Goal: Information Seeking & Learning: Learn about a topic

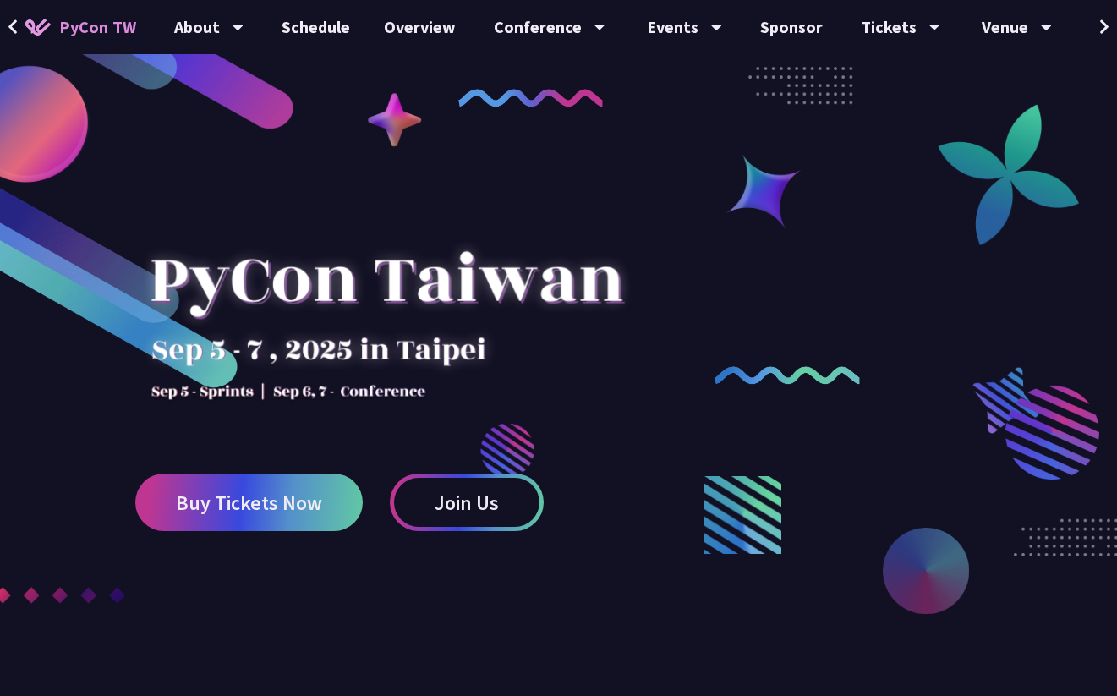
click at [334, 327] on div at bounding box center [386, 304] width 502 height 237
click at [334, 261] on div at bounding box center [386, 304] width 502 height 237
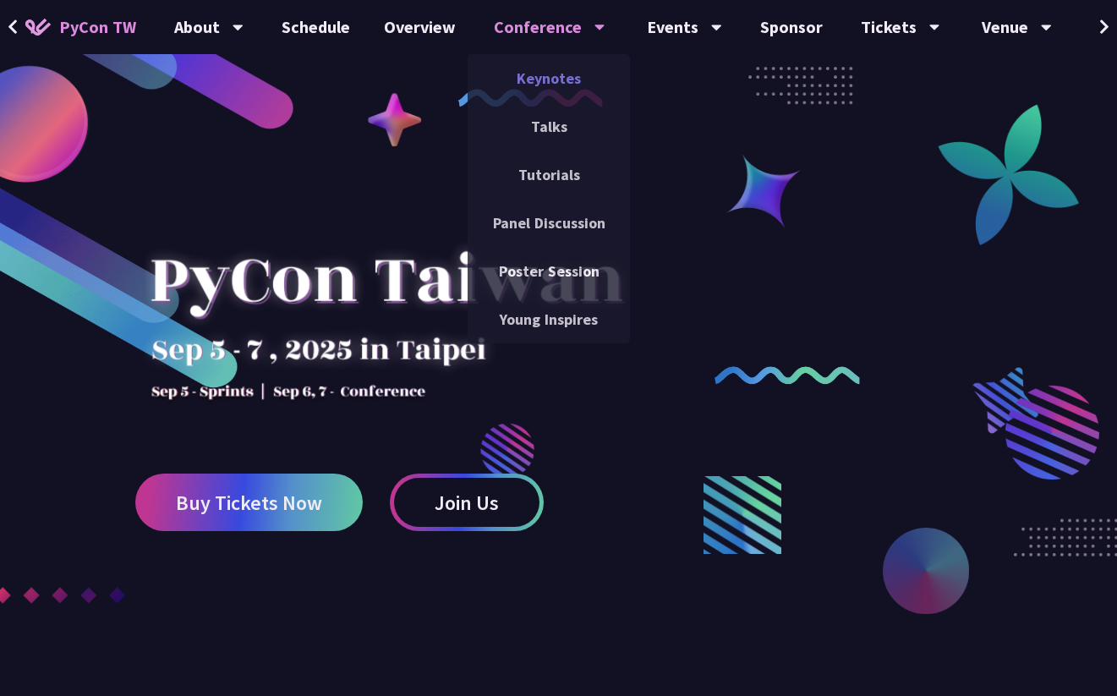
click at [542, 81] on link "Keynotes" at bounding box center [549, 78] width 162 height 40
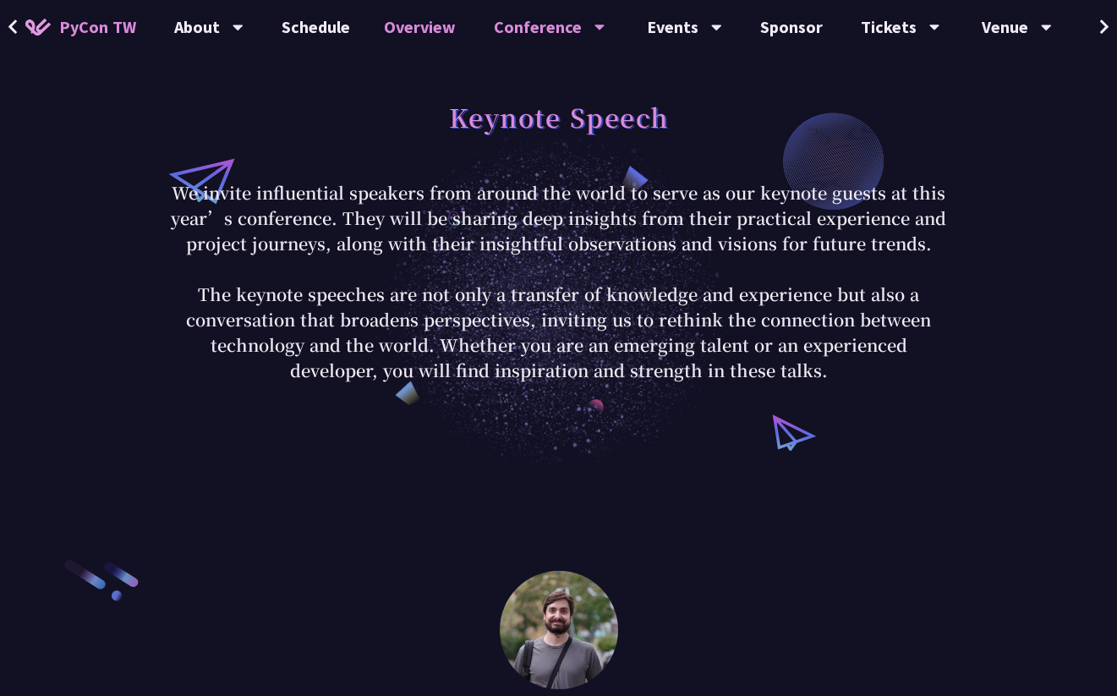
click at [398, 19] on link "Overview" at bounding box center [420, 27] width 106 height 54
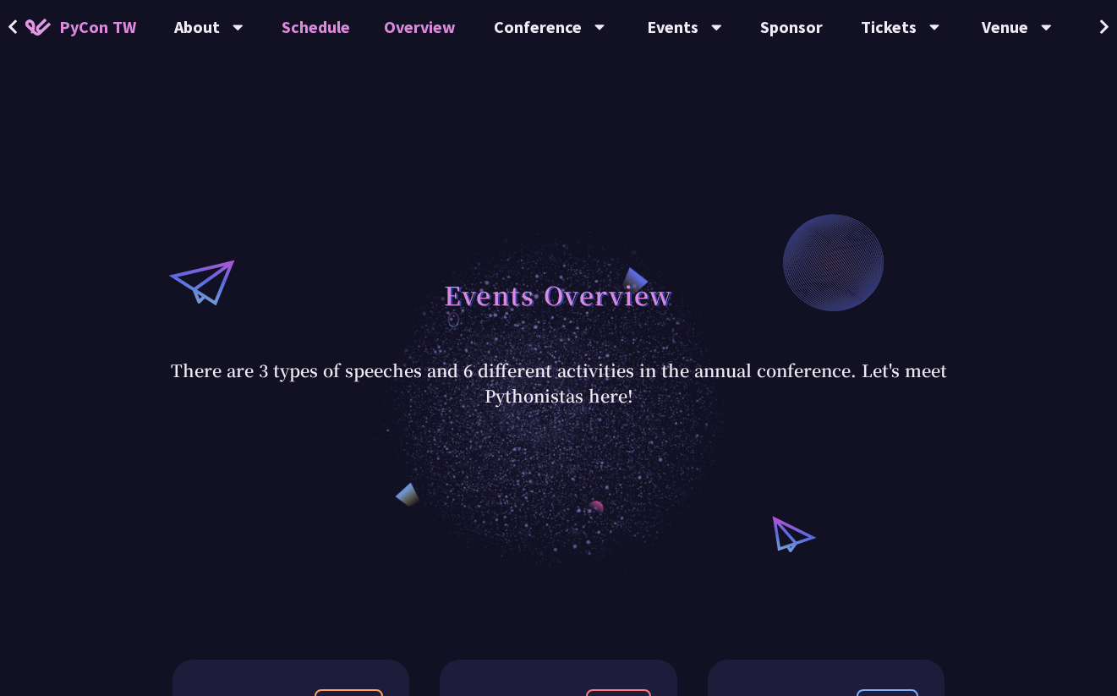
click at [303, 28] on link "Schedule" at bounding box center [316, 27] width 102 height 54
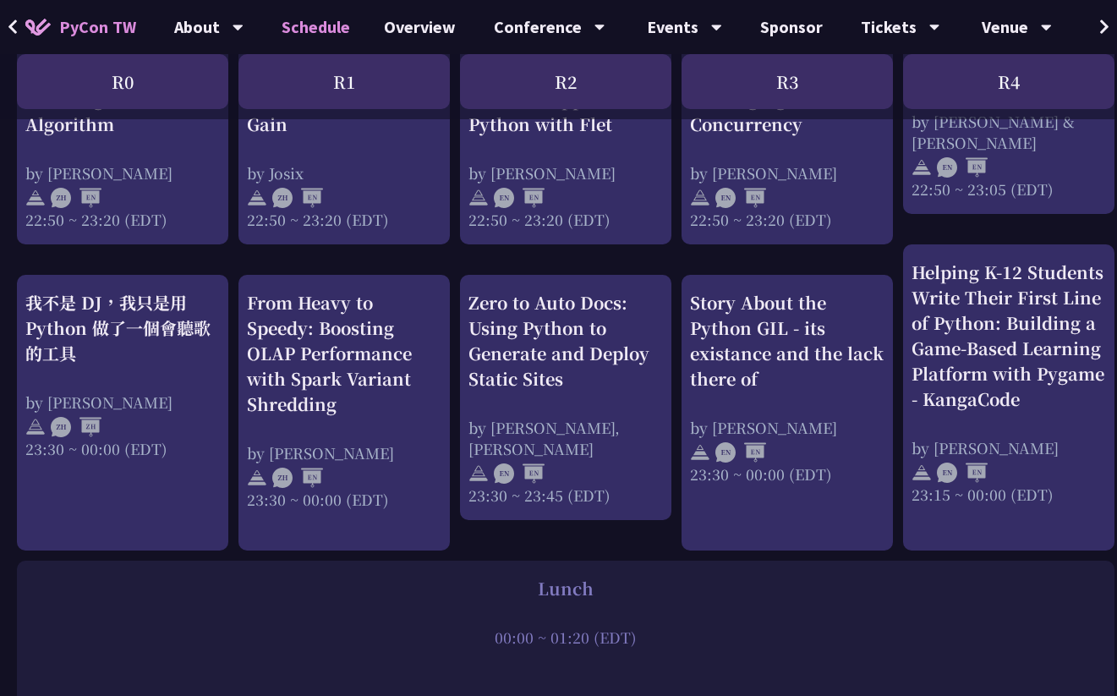
scroll to position [857, 1]
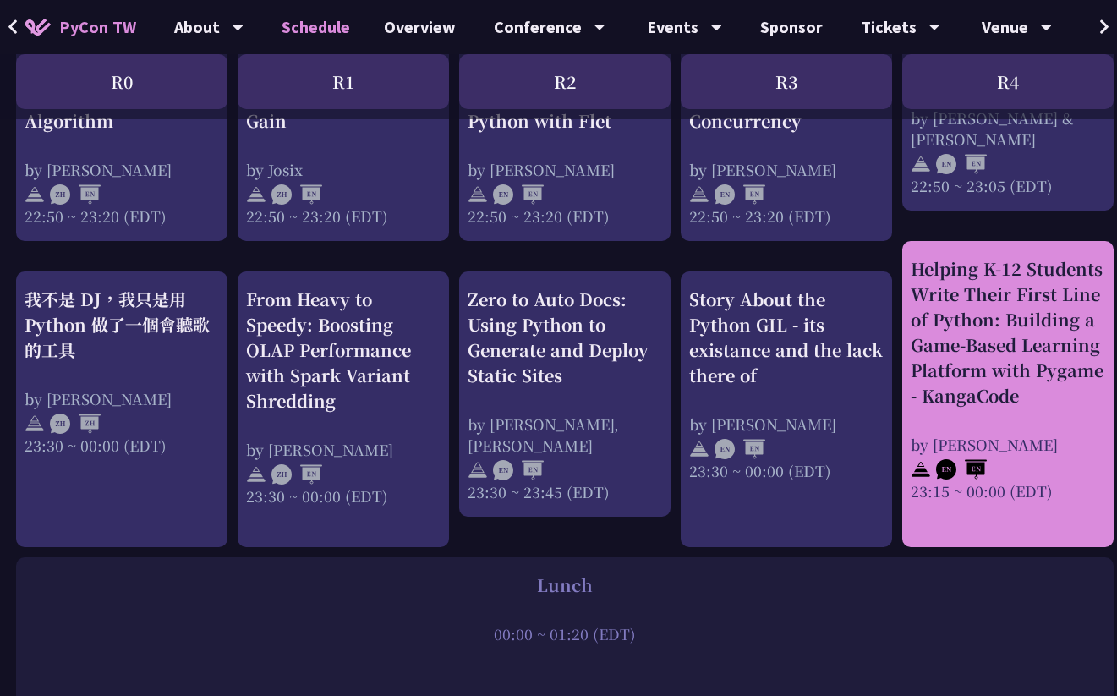
click at [991, 349] on div "Helping K-12 Students Write Their First Line of Python: Building a Game-Based L…" at bounding box center [1008, 332] width 195 height 152
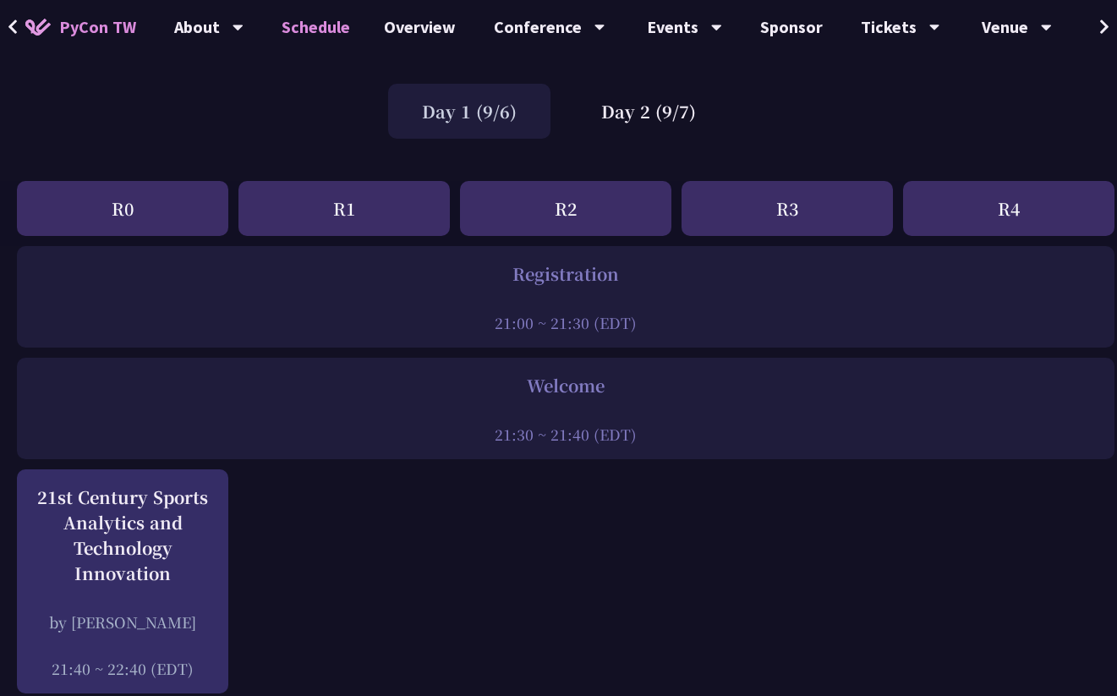
scroll to position [111, 0]
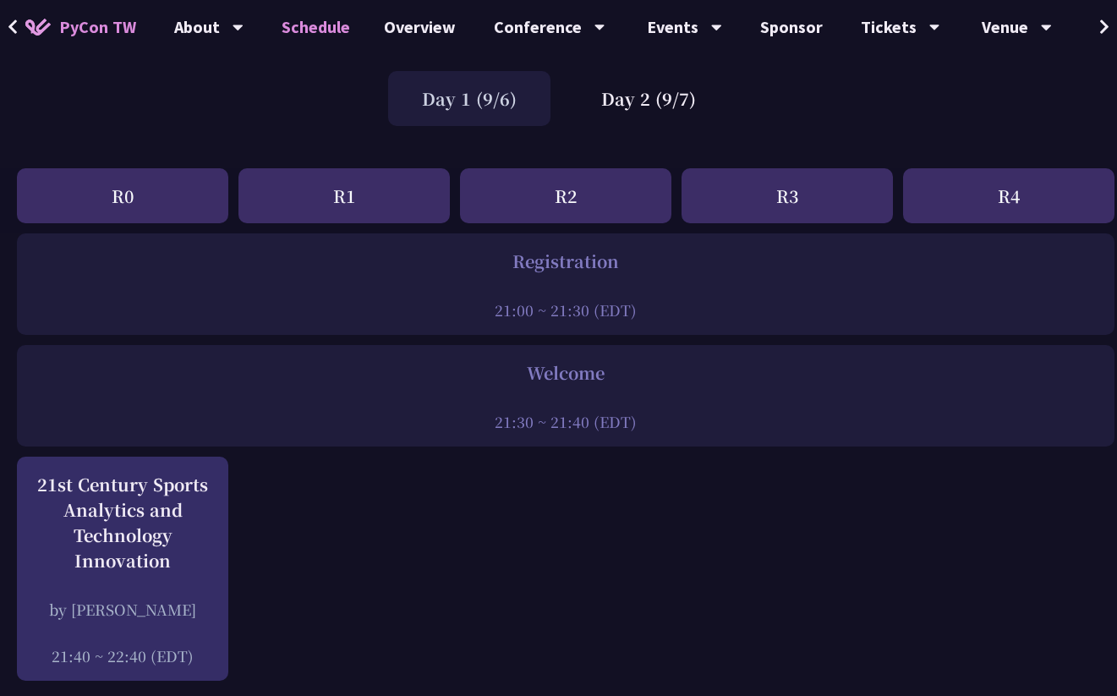
click at [480, 105] on div "Day 1 (9/6)" at bounding box center [469, 98] width 162 height 55
click at [640, 107] on div "Day 2 (9/7)" at bounding box center [649, 98] width 162 height 55
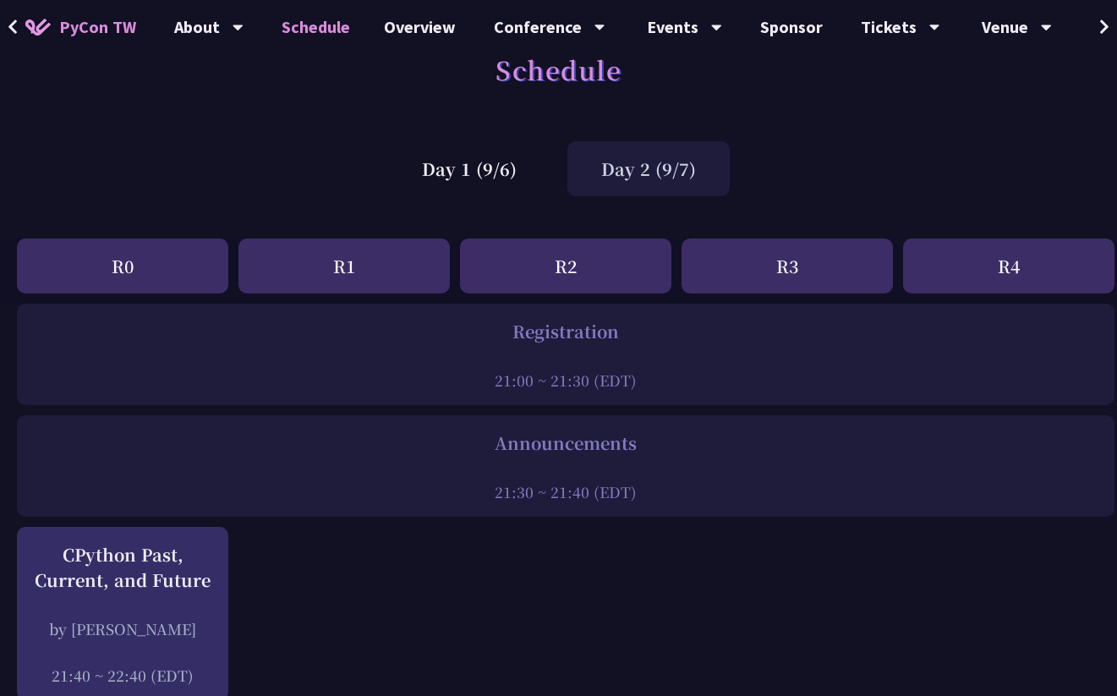
scroll to position [0, 0]
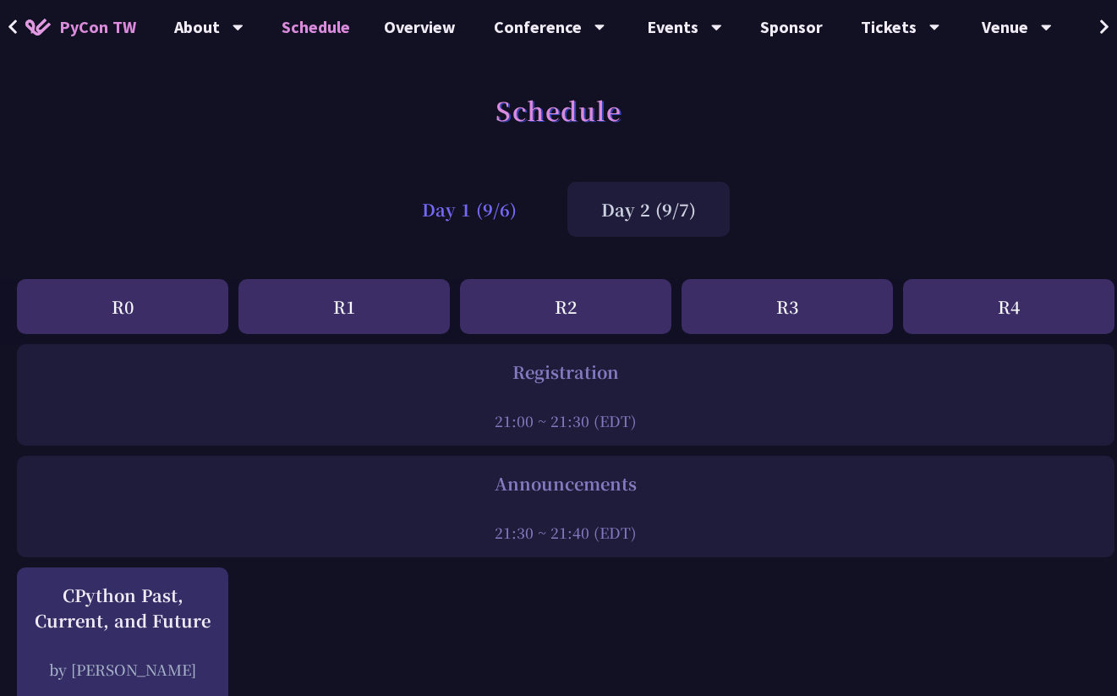
click at [462, 227] on div "Day 1 (9/6)" at bounding box center [469, 209] width 162 height 55
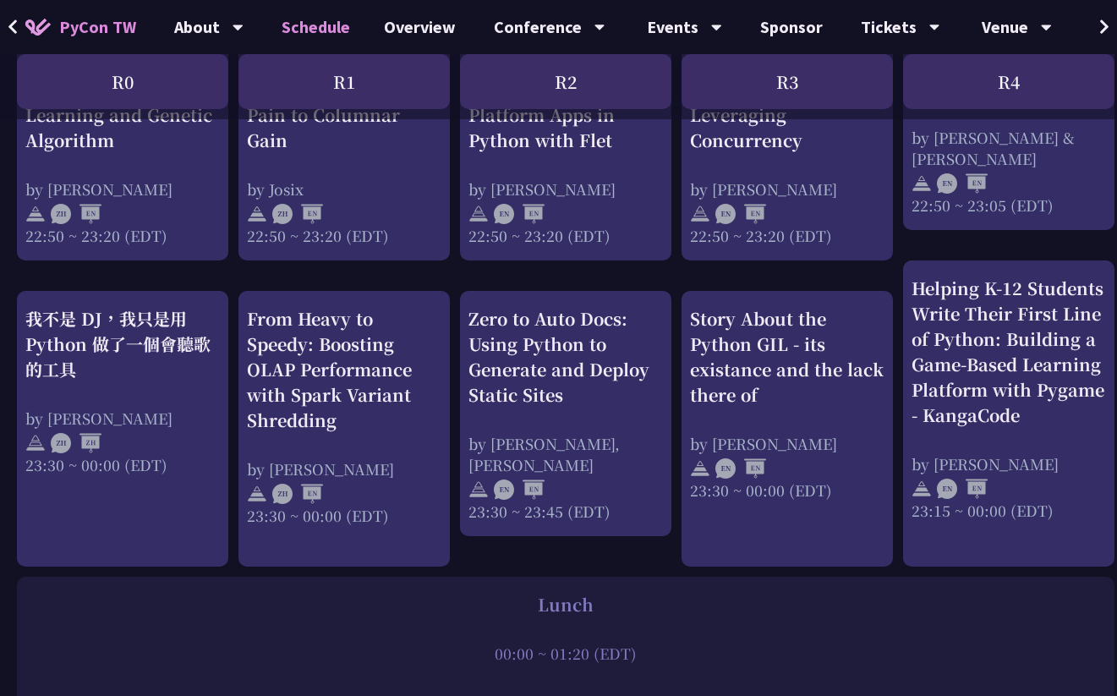
scroll to position [826, 0]
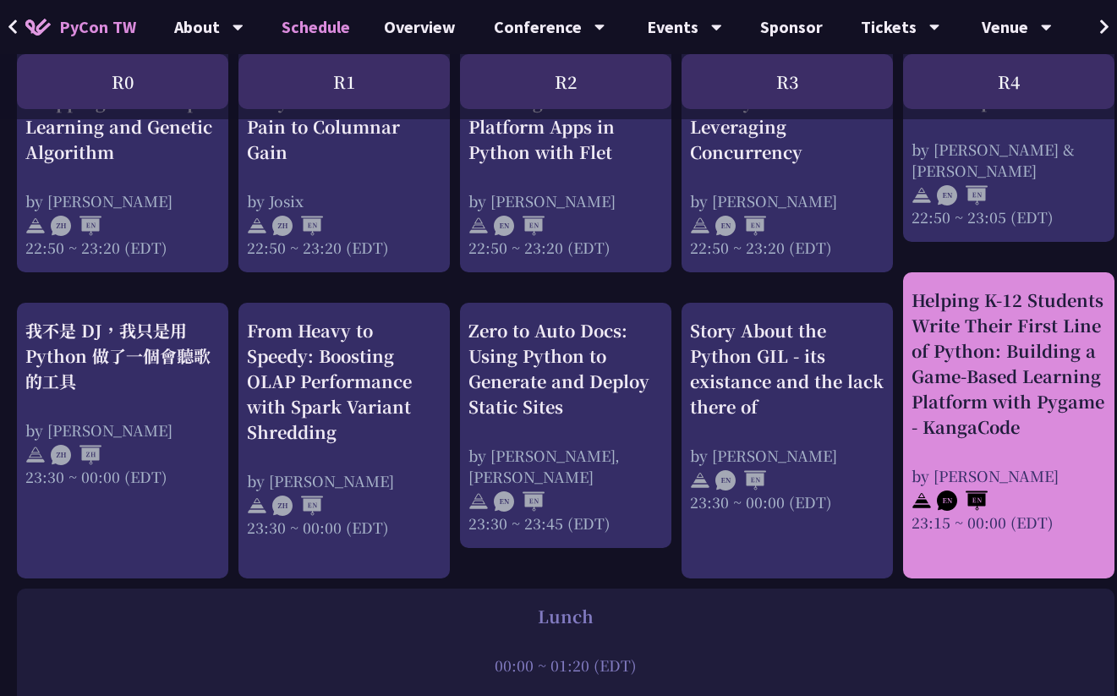
click at [957, 408] on div "Helping K-12 Students Write Their First Line of Python: Building a Game-Based L…" at bounding box center [1009, 364] width 195 height 152
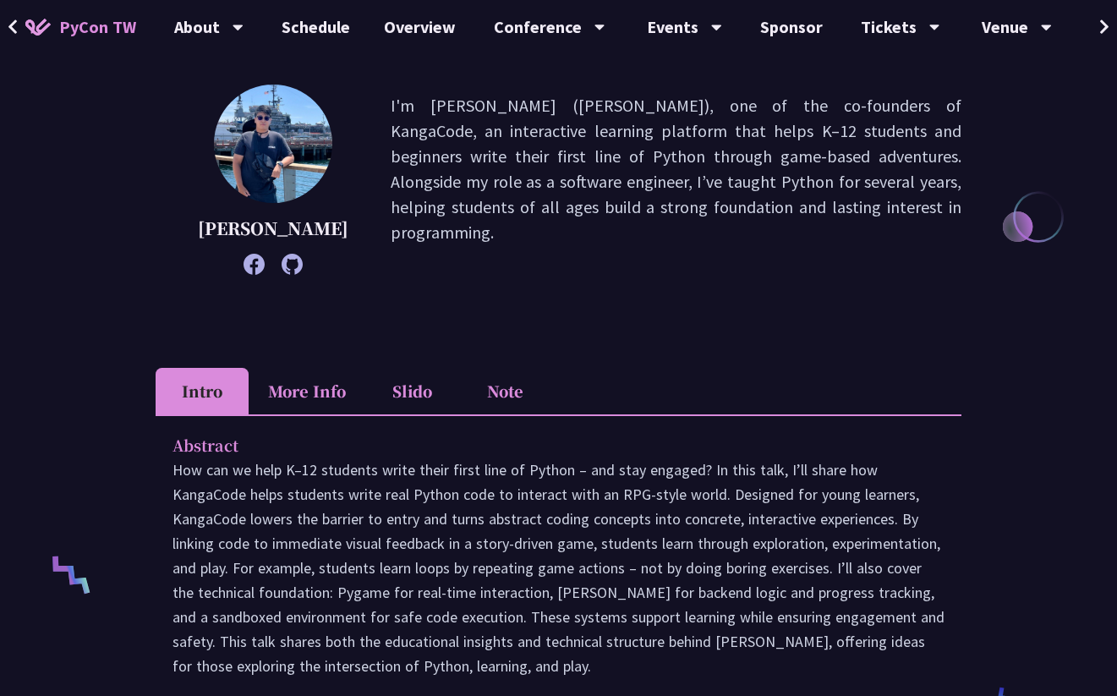
scroll to position [267, 0]
click at [304, 414] on li "More Info" at bounding box center [307, 390] width 117 height 47
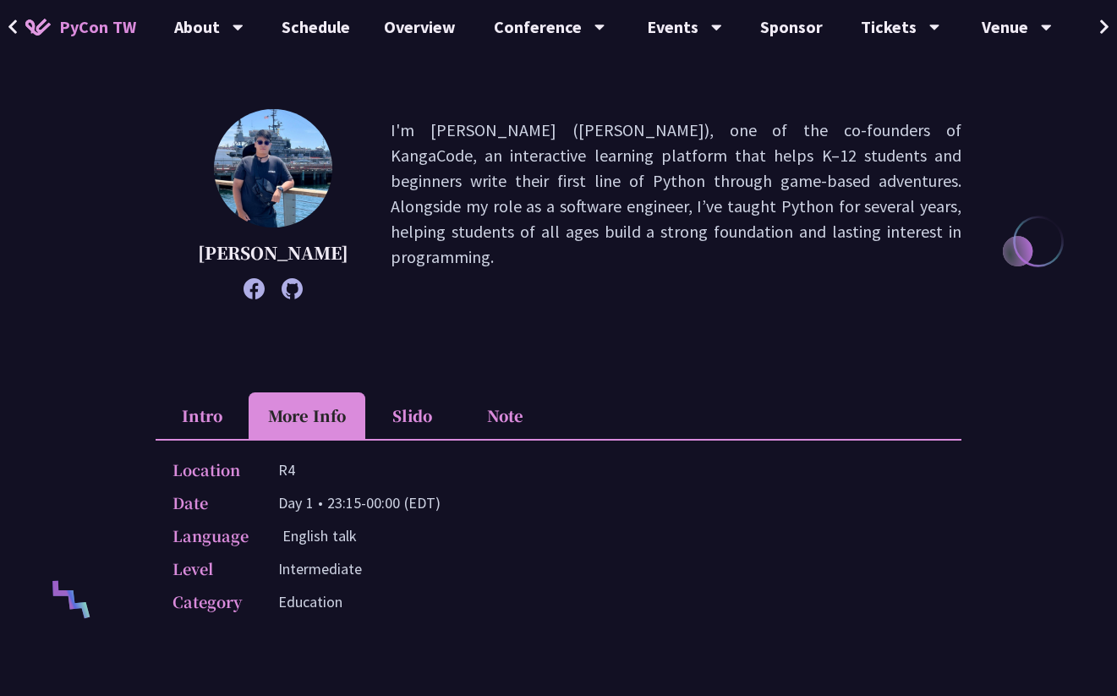
scroll to position [202, 0]
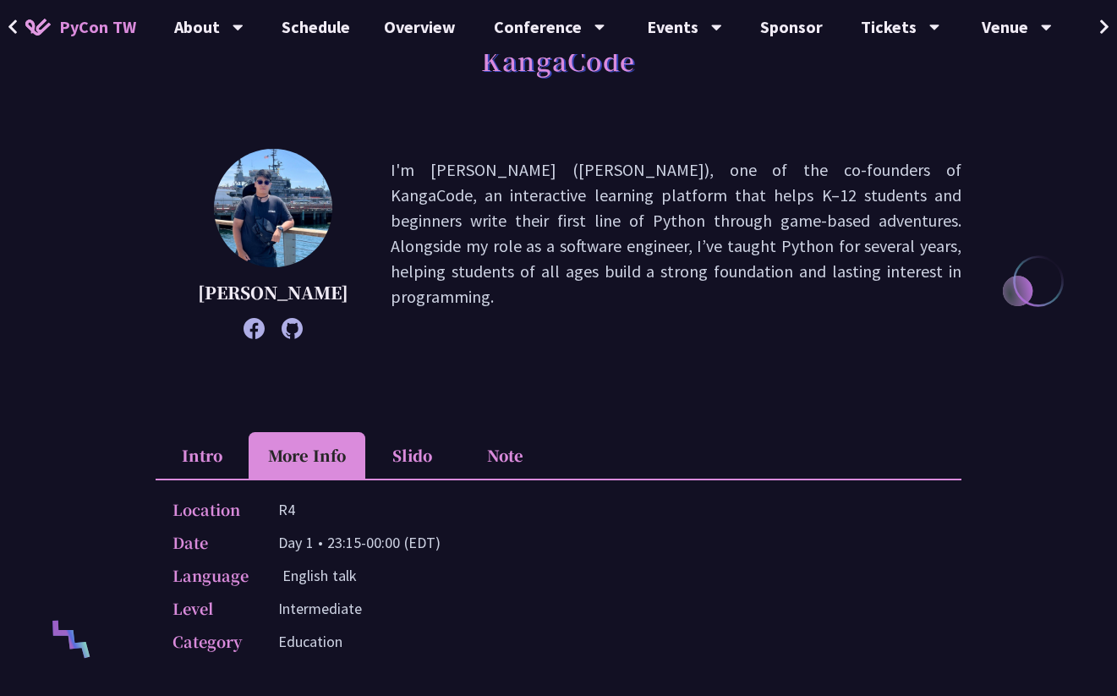
click at [425, 478] on li "Slido" at bounding box center [411, 455] width 93 height 47
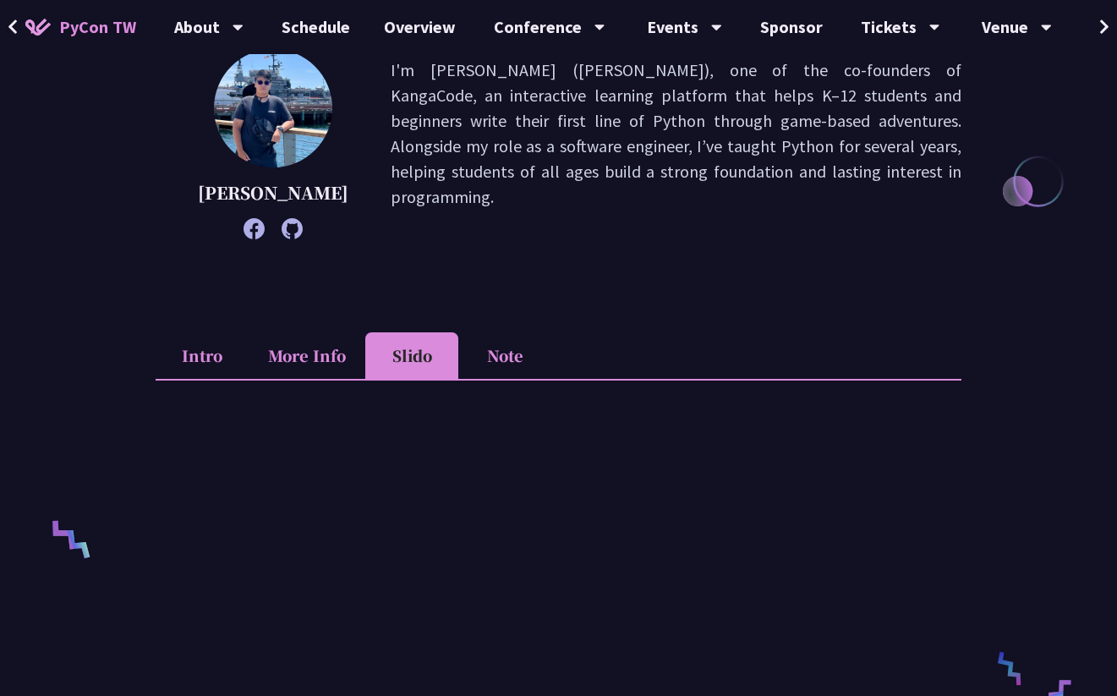
scroll to position [305, 0]
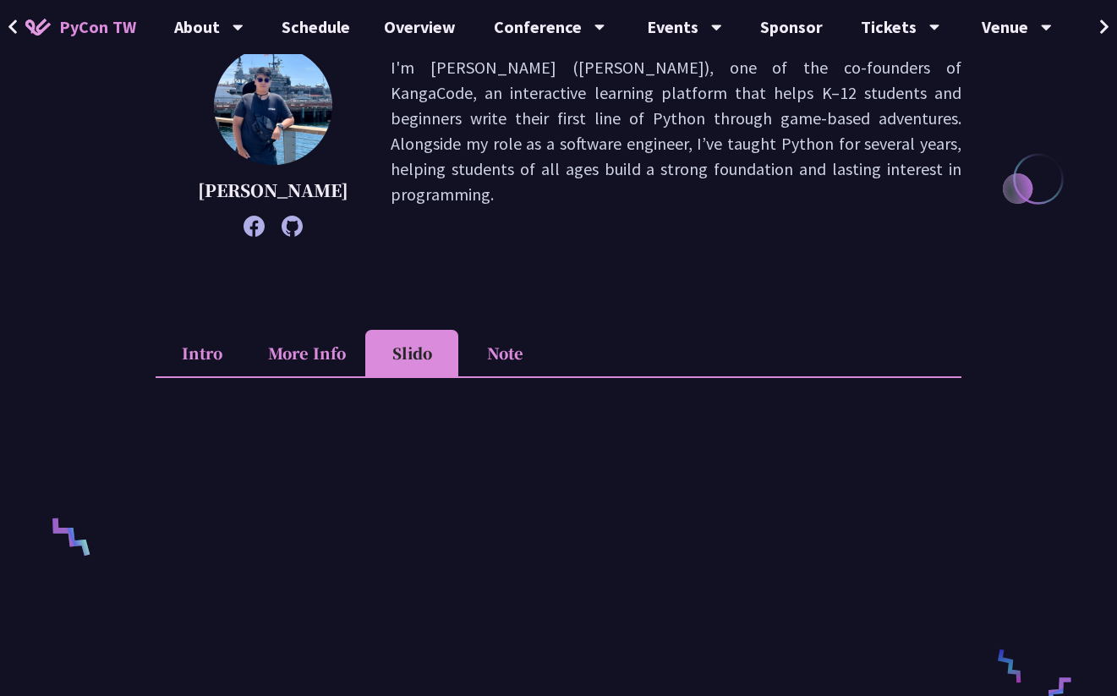
click at [493, 376] on li "Note" at bounding box center [505, 353] width 93 height 47
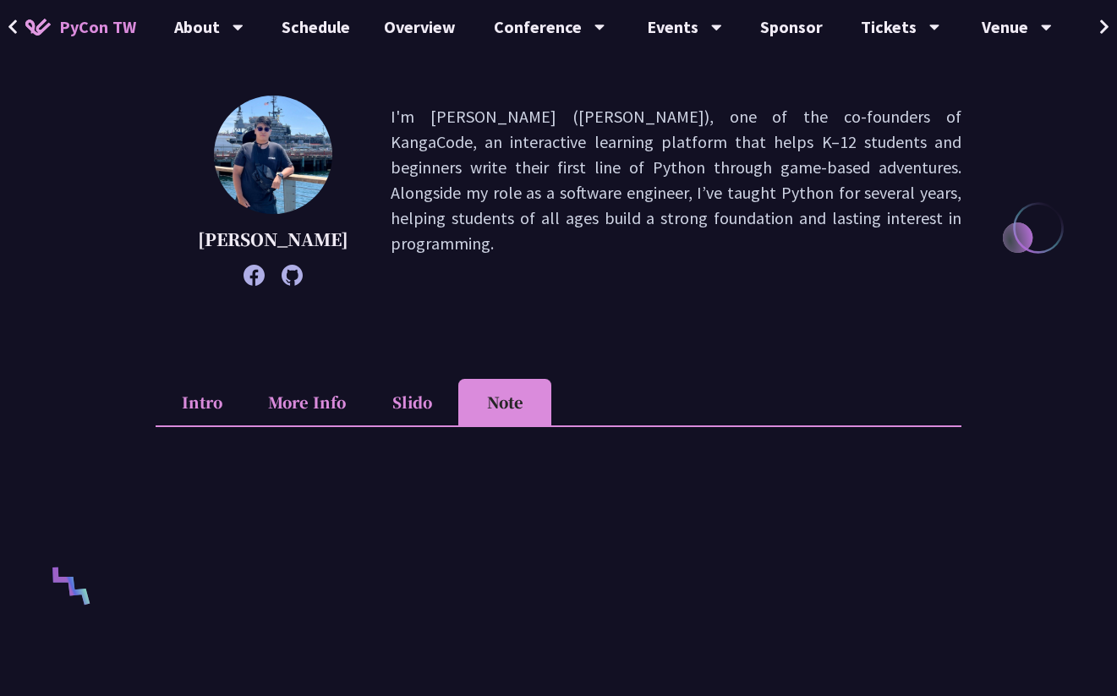
scroll to position [258, 0]
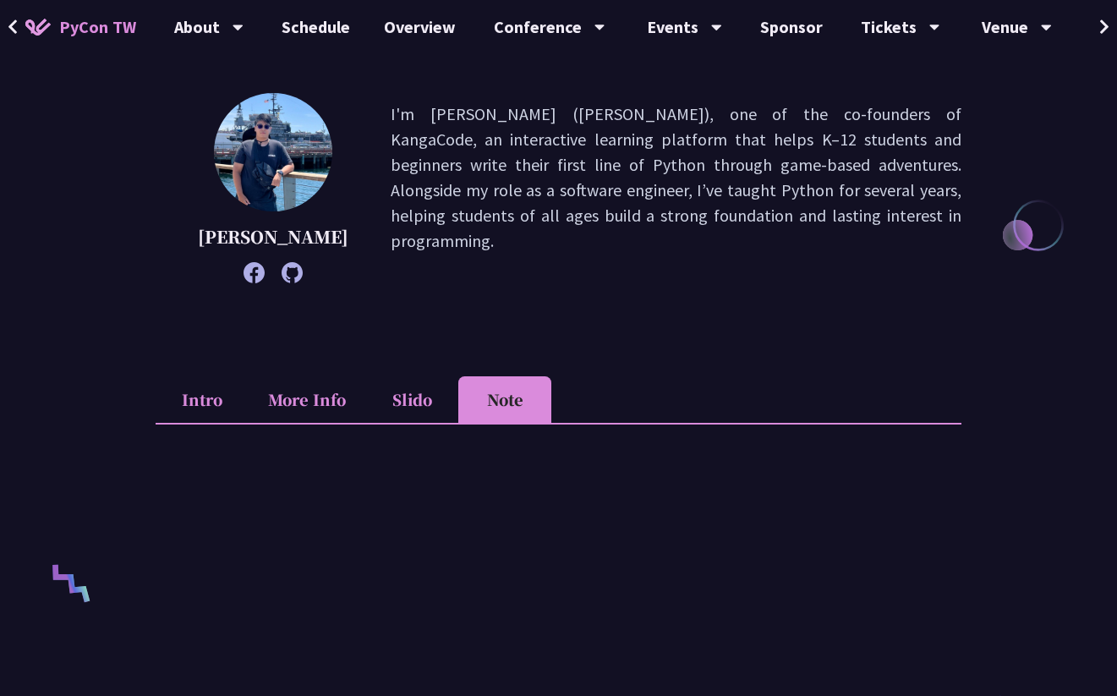
click at [408, 415] on li "Slido" at bounding box center [411, 399] width 93 height 47
click at [320, 410] on li "More Info" at bounding box center [307, 399] width 117 height 47
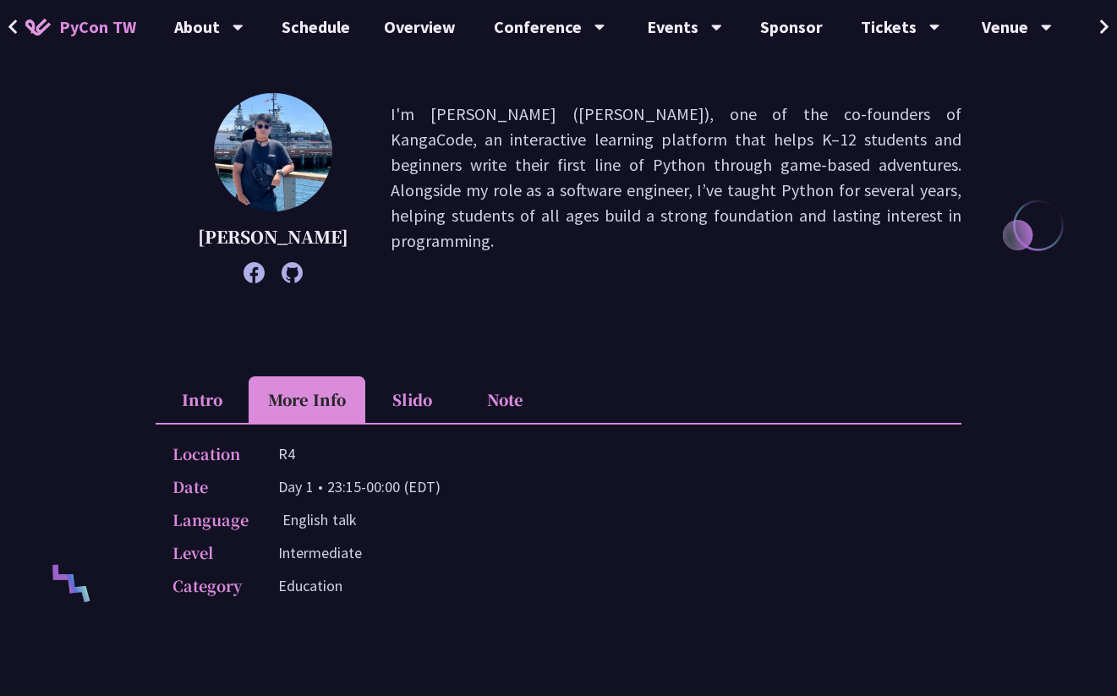
click at [205, 419] on li "Intro" at bounding box center [202, 399] width 93 height 47
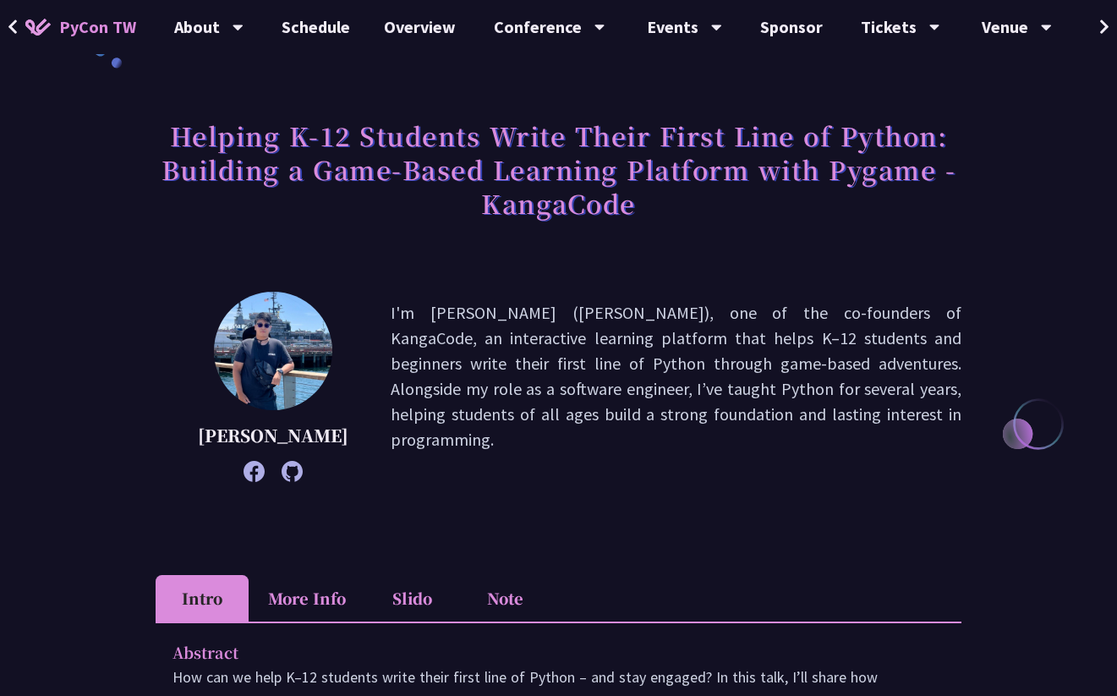
scroll to position [0, 0]
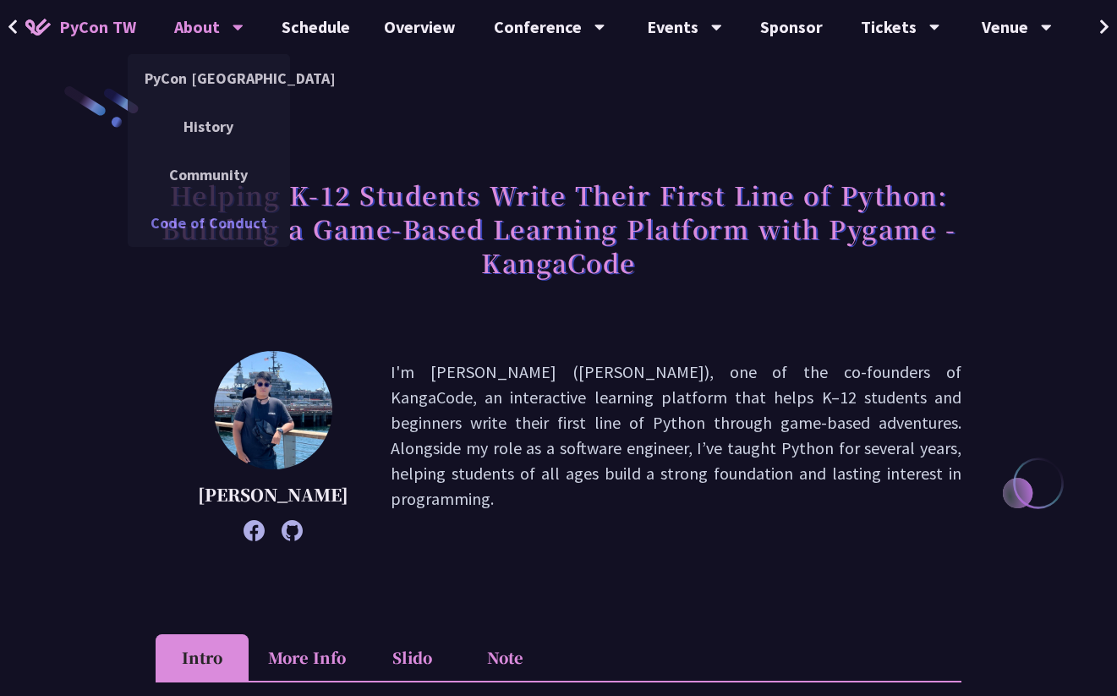
click at [218, 222] on link "Code of Conduct" at bounding box center [209, 223] width 162 height 40
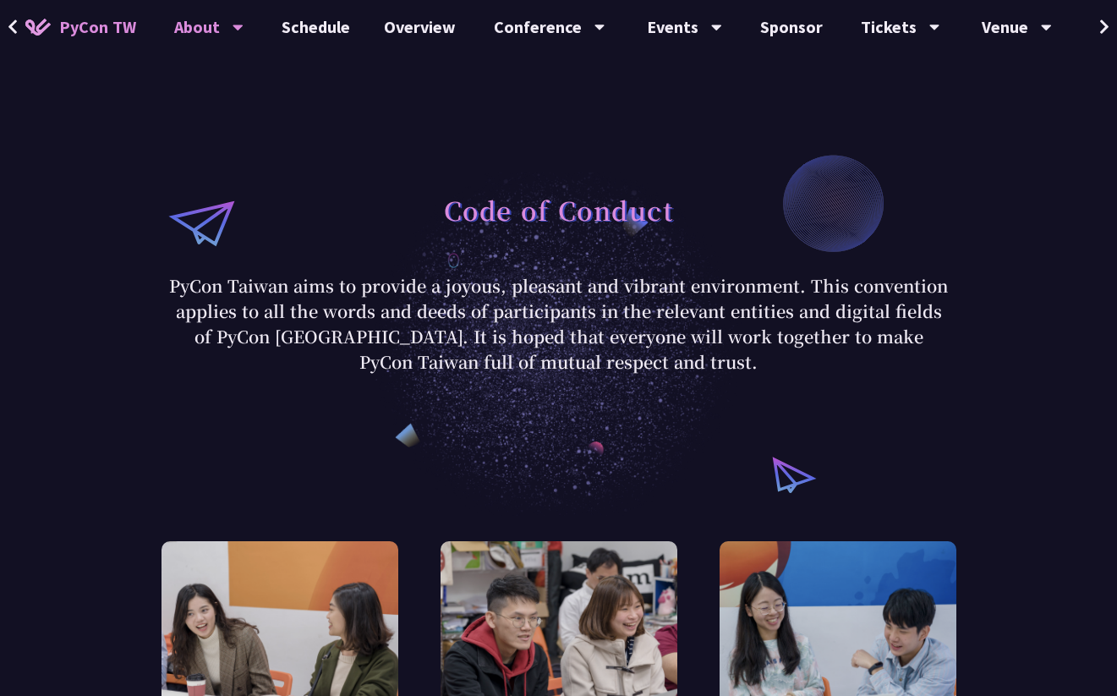
click at [210, 14] on div "About" at bounding box center [208, 27] width 69 height 54
click at [209, 26] on div "About" at bounding box center [208, 27] width 69 height 54
click at [229, 32] on div "About" at bounding box center [208, 27] width 69 height 54
click at [14, 25] on icon at bounding box center [13, 27] width 11 height 17
click at [93, 26] on span "PyCon TW" at bounding box center [97, 26] width 77 height 25
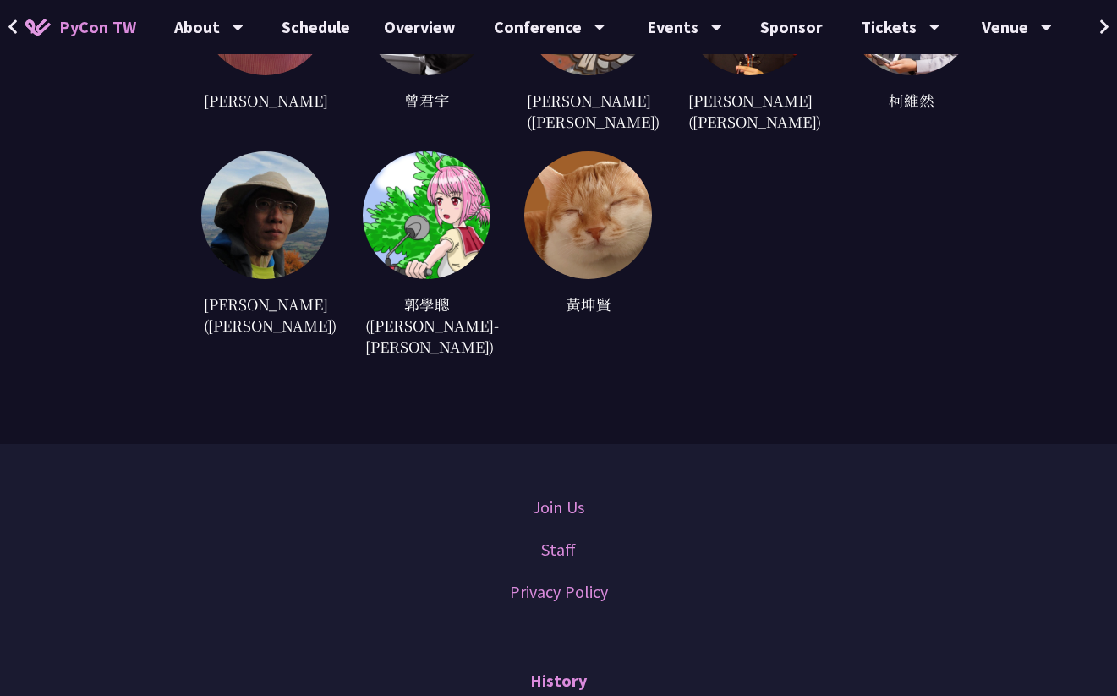
scroll to position [4914, 0]
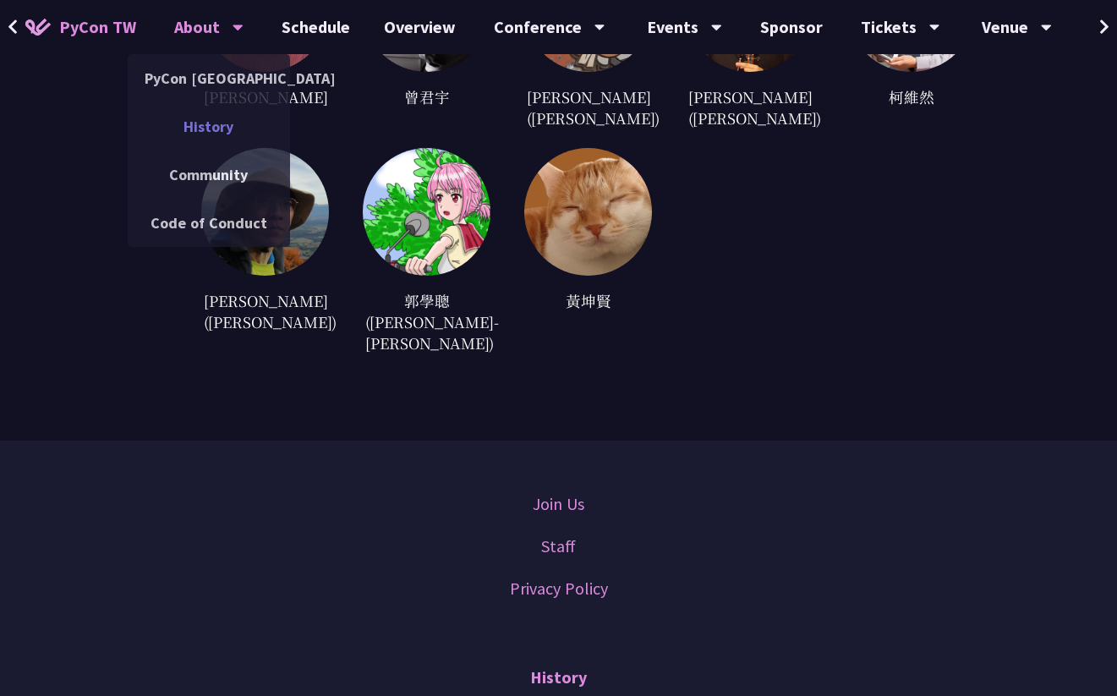
click at [221, 124] on link "History" at bounding box center [209, 127] width 162 height 40
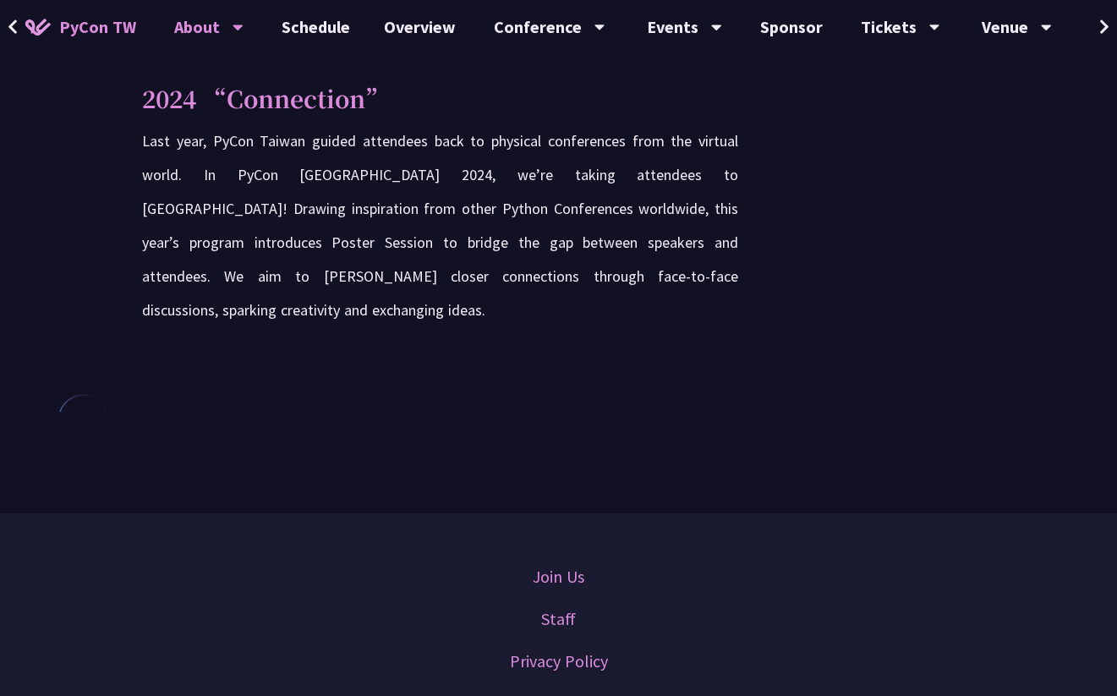
scroll to position [4148, 0]
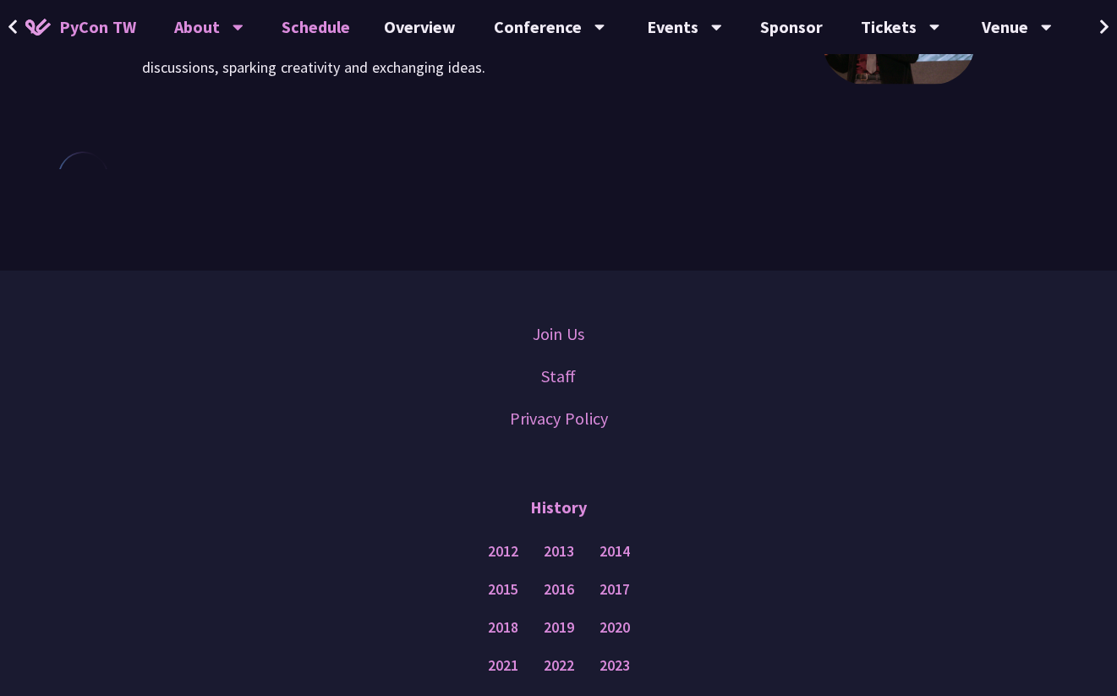
click at [311, 36] on link "Schedule" at bounding box center [316, 27] width 102 height 54
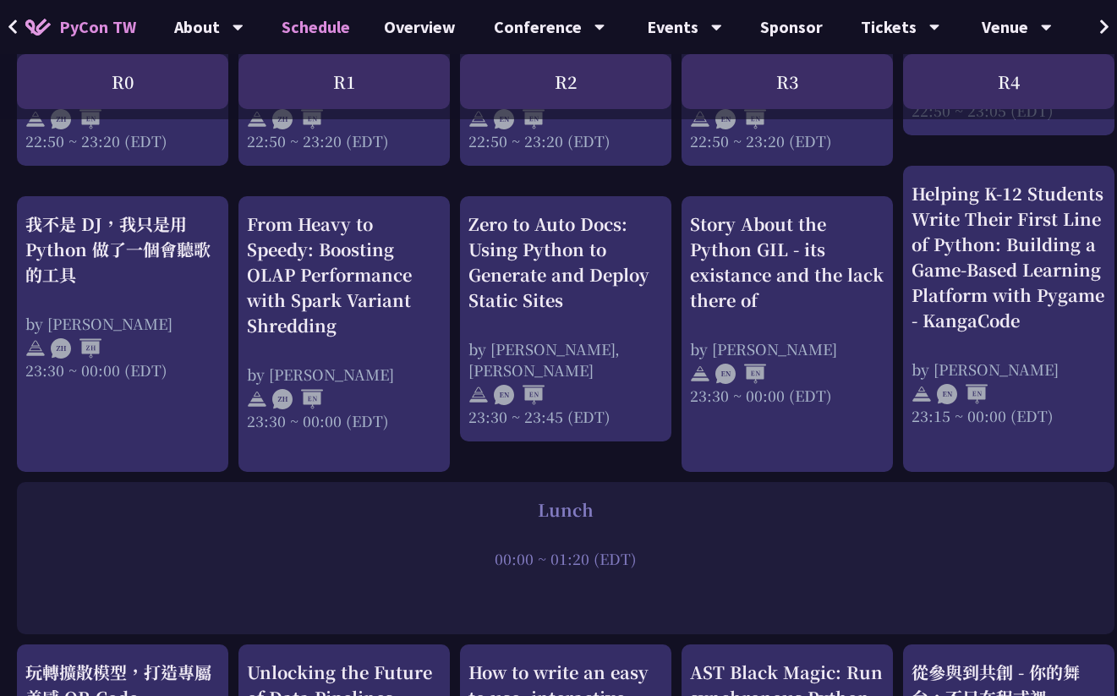
scroll to position [917, 0]
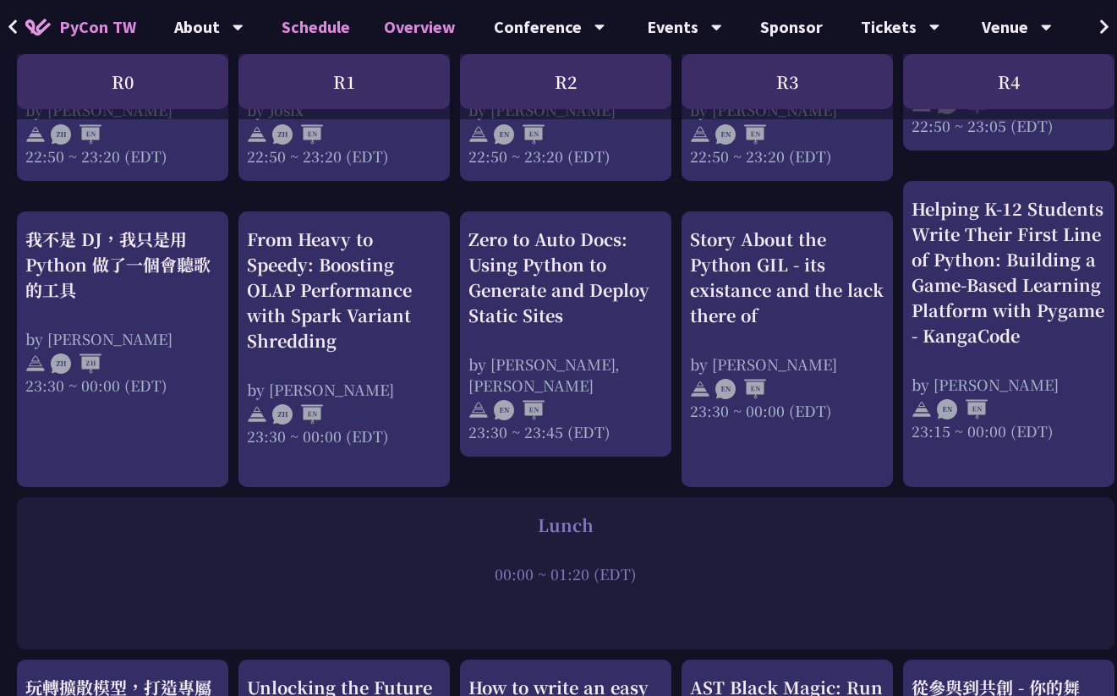
click at [409, 23] on link "Overview" at bounding box center [420, 27] width 106 height 54
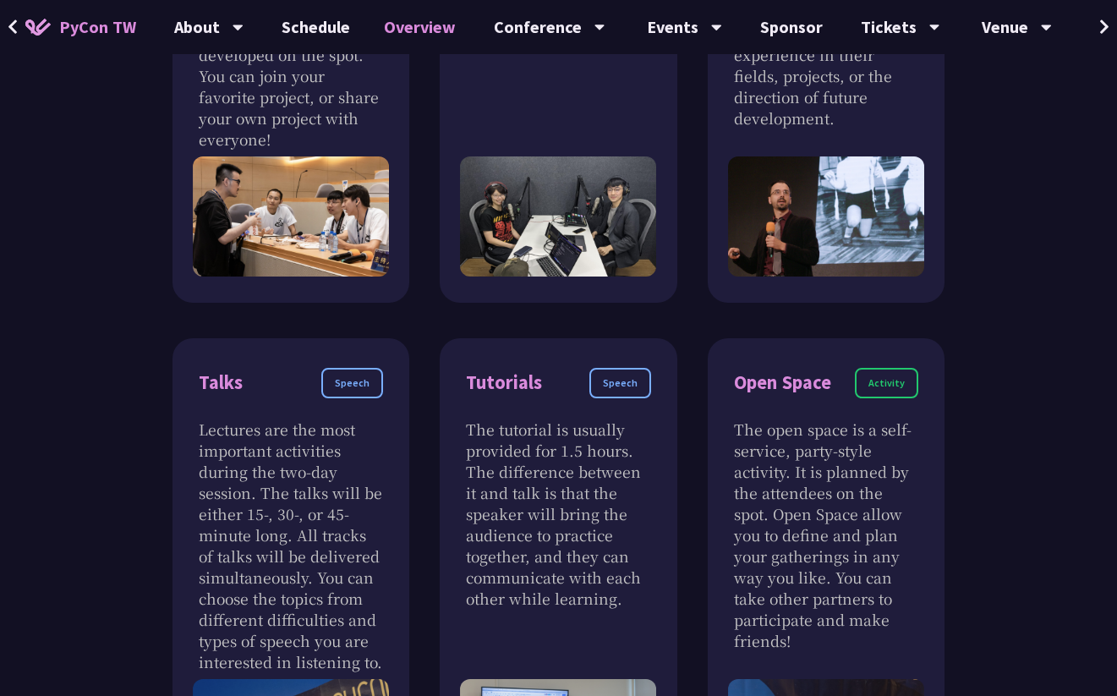
scroll to position [704, 0]
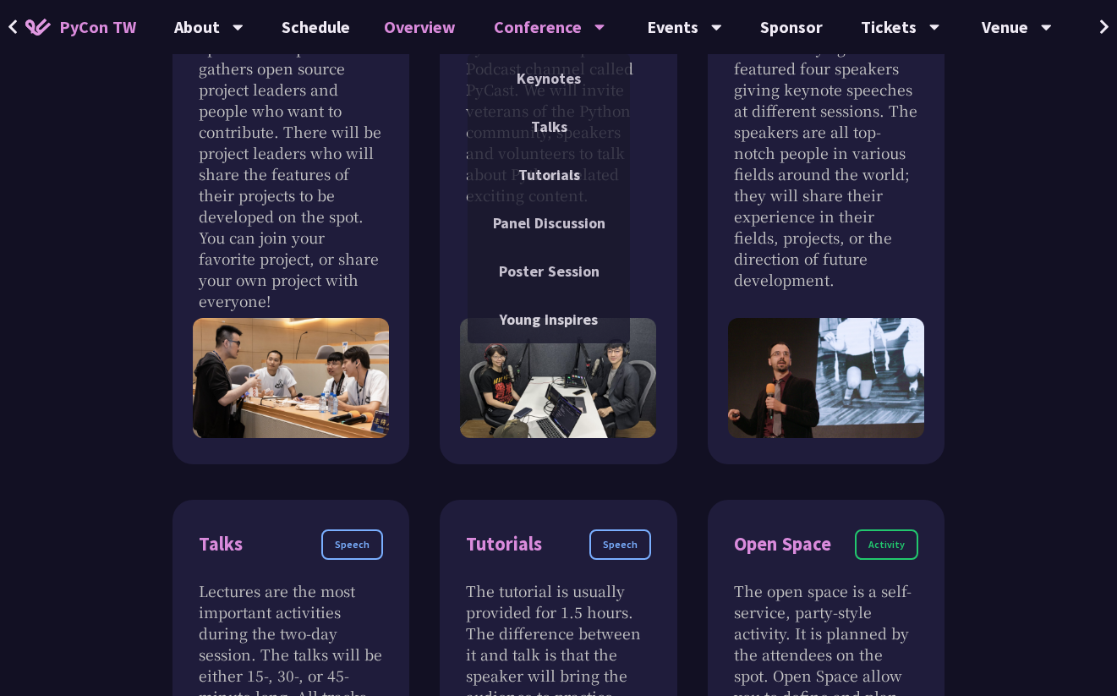
click at [545, 36] on div "Conference" at bounding box center [550, 27] width 112 height 54
click at [549, 124] on link "Talks" at bounding box center [549, 127] width 162 height 40
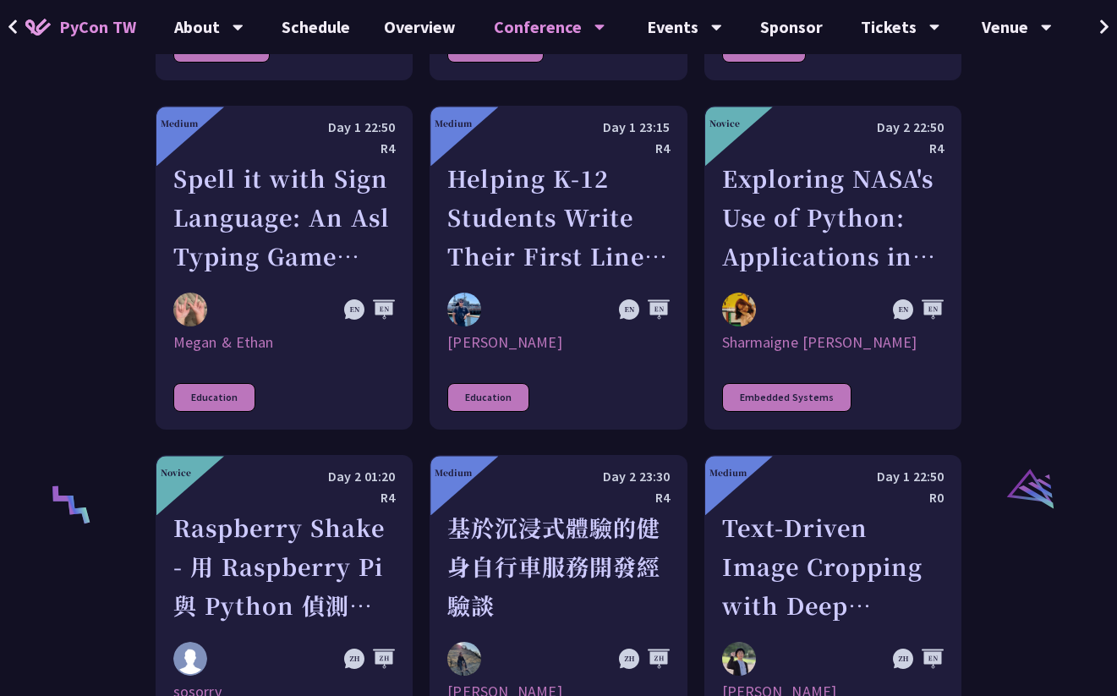
scroll to position [3090, 0]
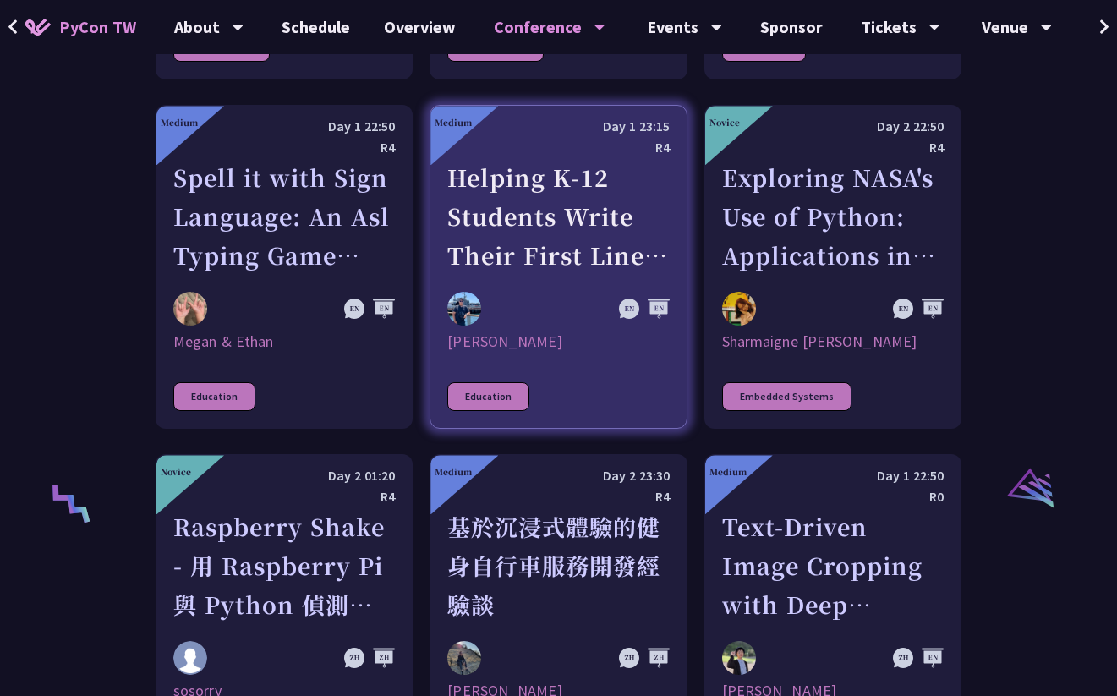
click at [603, 191] on div "Helping K-12 Students Write Their First Line of Python: Building a Game-Based L…" at bounding box center [559, 216] width 222 height 117
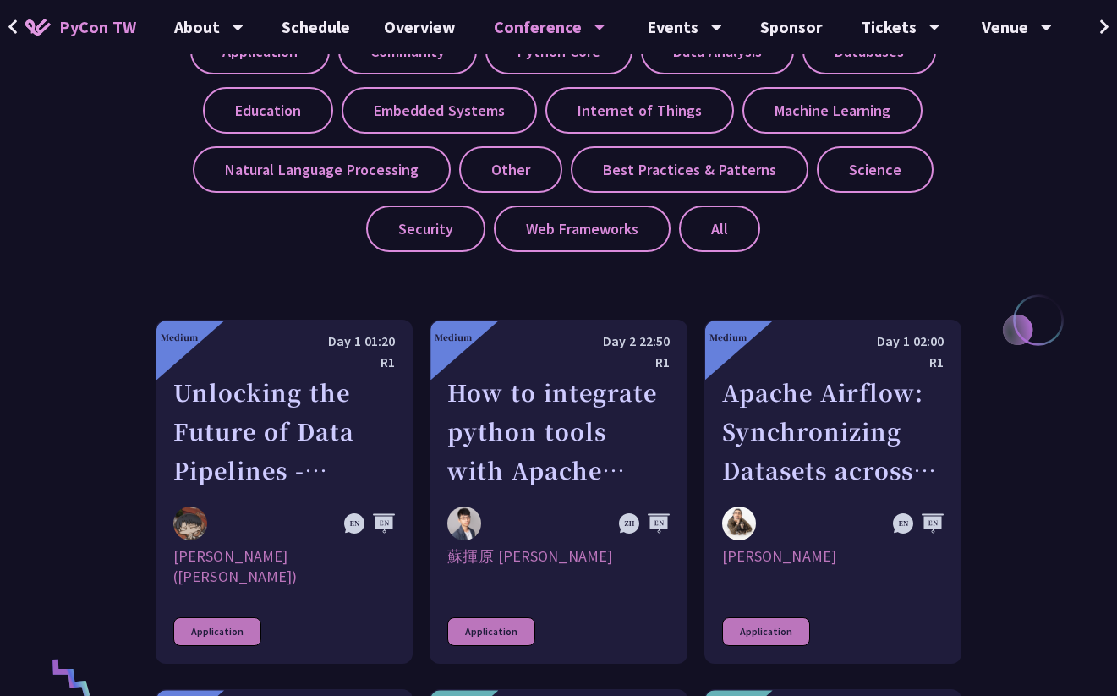
scroll to position [742, 0]
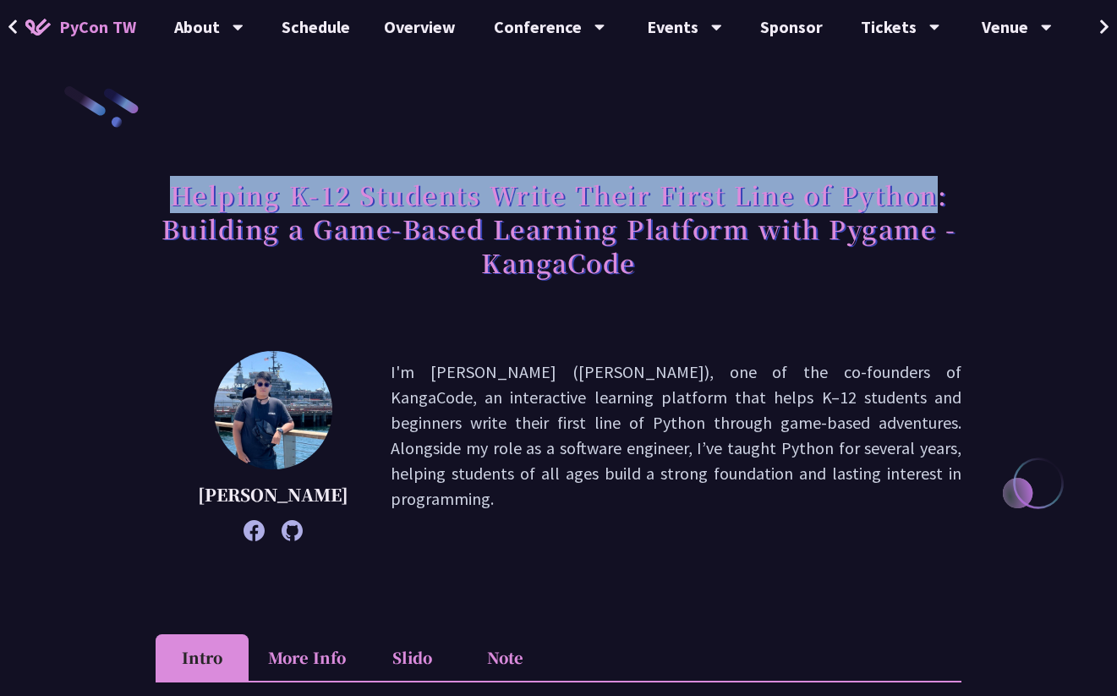
drag, startPoint x: 164, startPoint y: 189, endPoint x: 934, endPoint y: 203, distance: 769.9
click at [934, 203] on h1 "Helping K-12 Students Write Their First Line of Python: Building a Game-Based L…" at bounding box center [559, 228] width 806 height 118
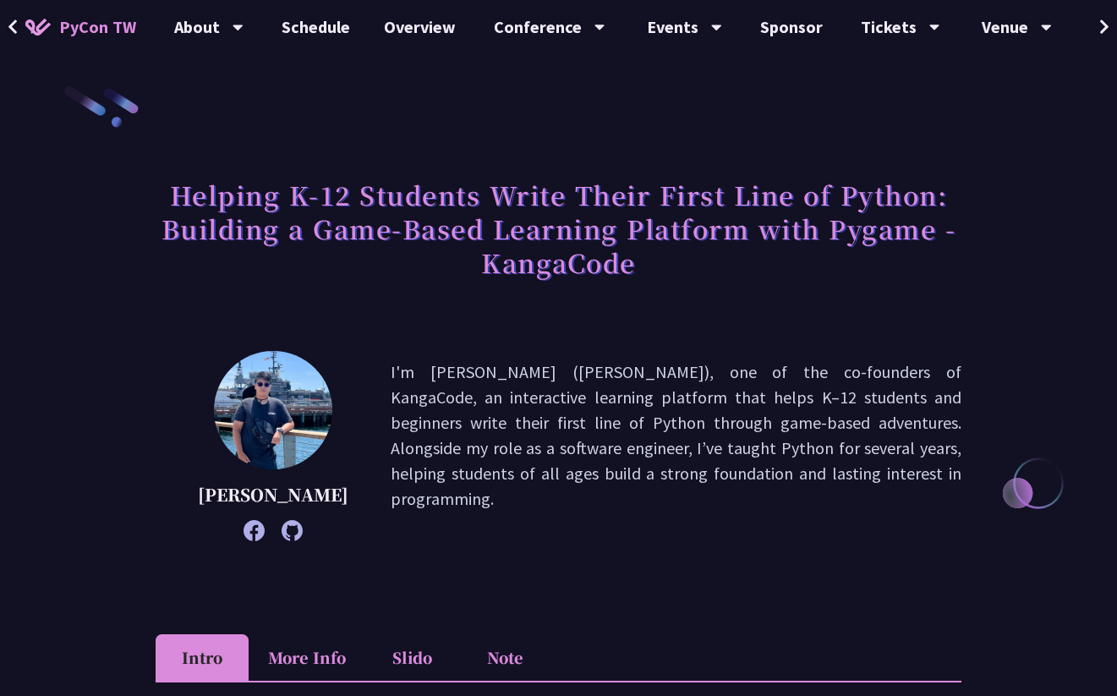
click at [734, 254] on h1 "Helping K-12 Students Write Their First Line of Python: Building a Game-Based L…" at bounding box center [559, 228] width 806 height 118
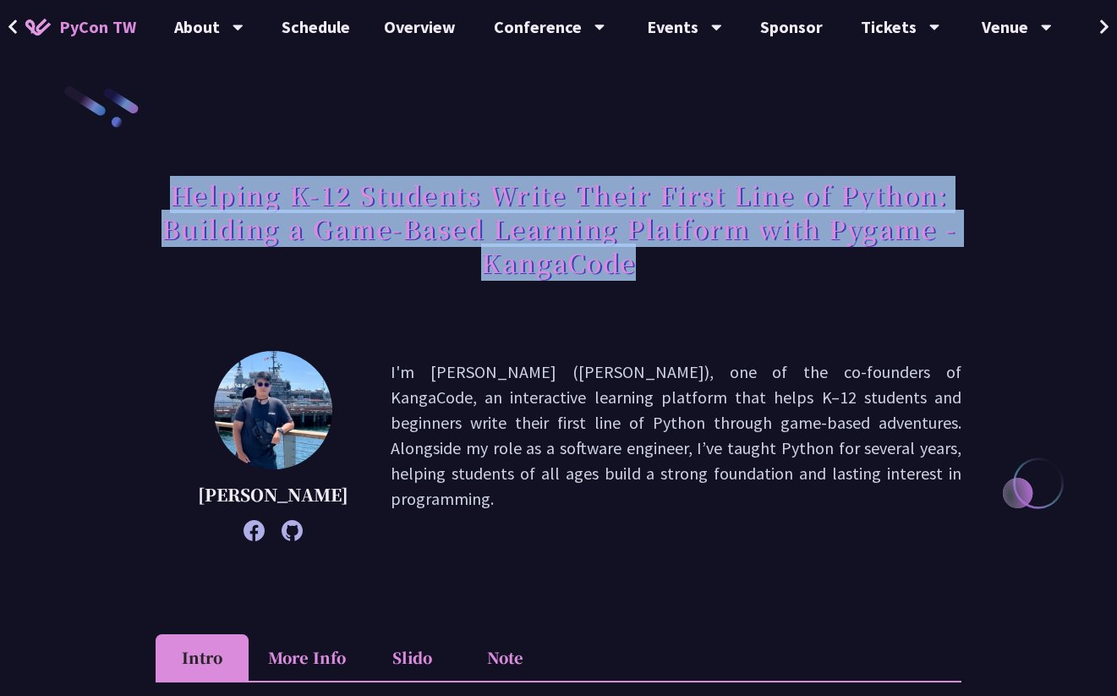
drag, startPoint x: 692, startPoint y: 266, endPoint x: 149, endPoint y: 198, distance: 547.4
copy h1 "Helping K-12 Students Write Their First Line of Python: Building a Game-Based L…"
click at [841, 280] on h1 "Helping K-12 Students Write Their First Line of Python: Building a Game-Based L…" at bounding box center [559, 228] width 806 height 118
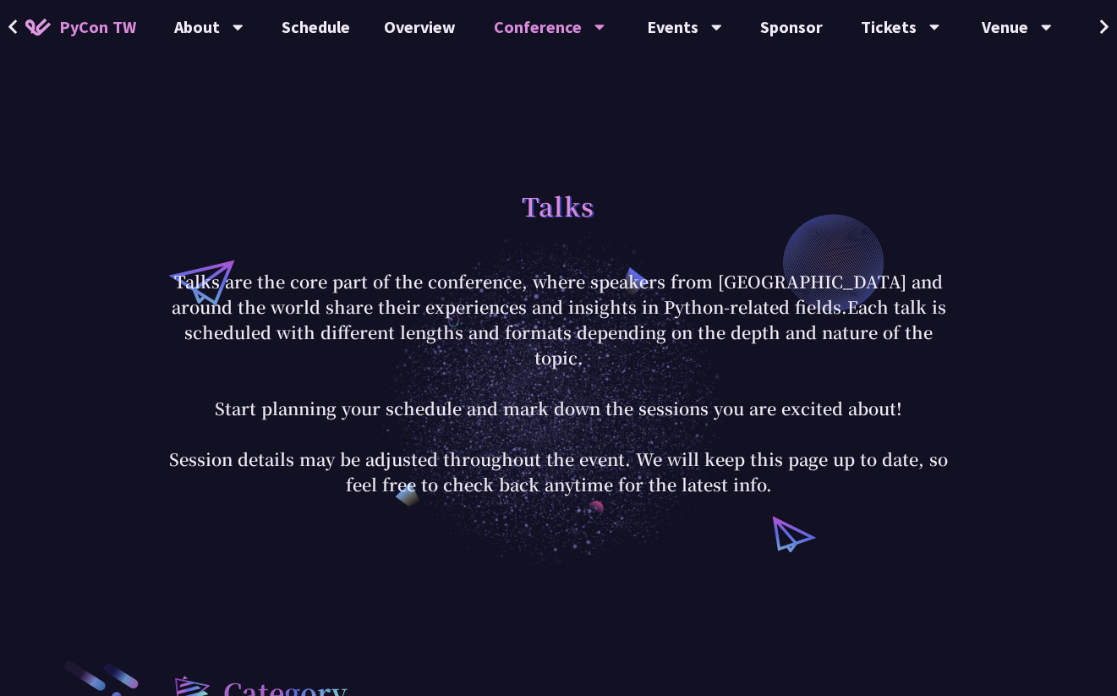
click at [58, 34] on link "PyCon TW" at bounding box center [80, 27] width 145 height 42
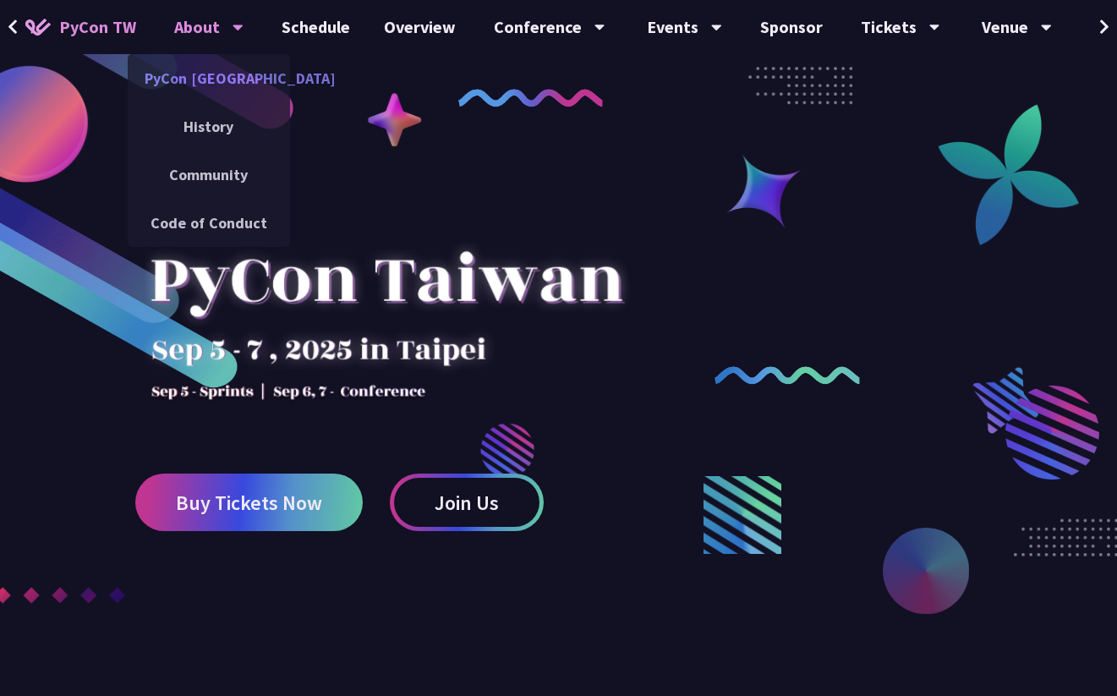
click at [191, 79] on link "PyCon [GEOGRAPHIC_DATA]" at bounding box center [209, 78] width 162 height 40
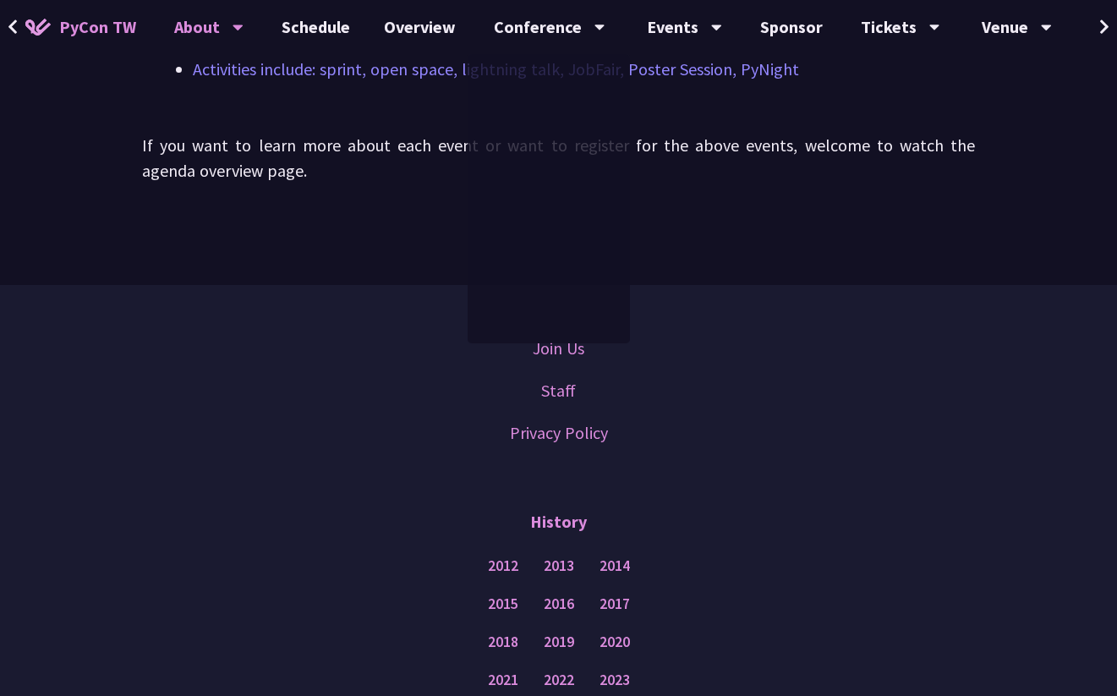
scroll to position [1525, 0]
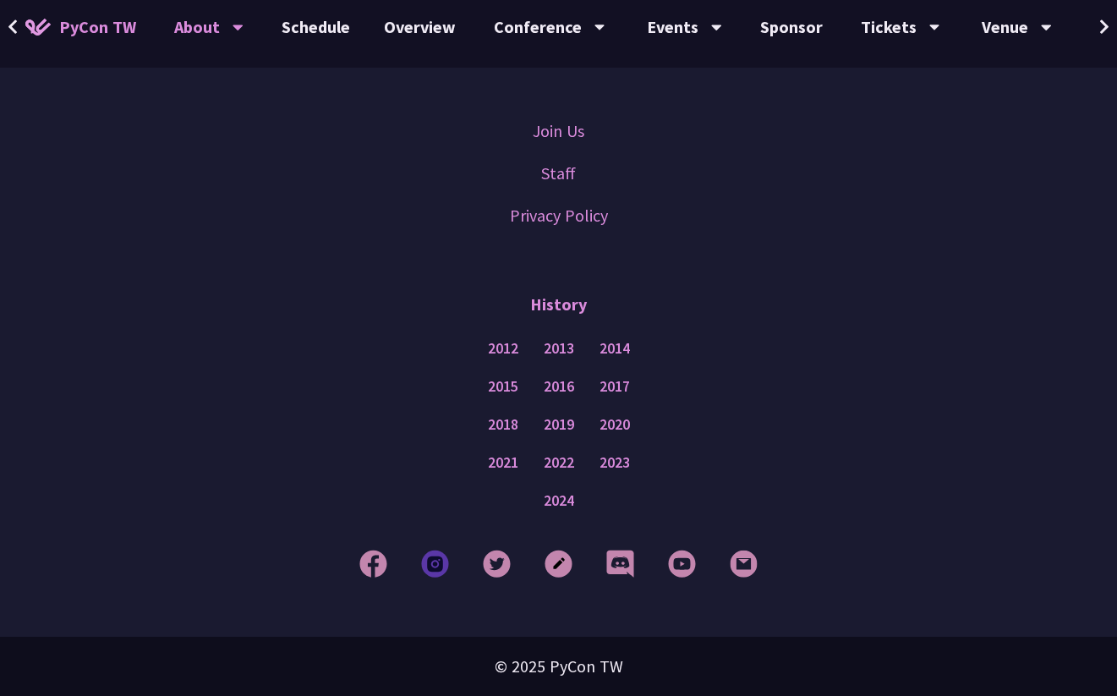
click at [426, 562] on img at bounding box center [435, 564] width 28 height 28
click at [379, 561] on img at bounding box center [374, 564] width 28 height 28
